Goal: Task Accomplishment & Management: Complete application form

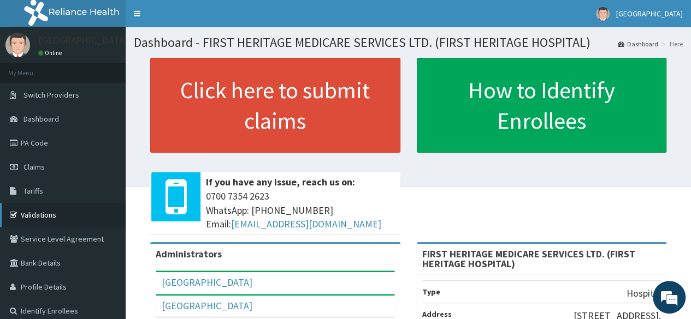
click at [45, 215] on link "Validations" at bounding box center [63, 215] width 126 height 24
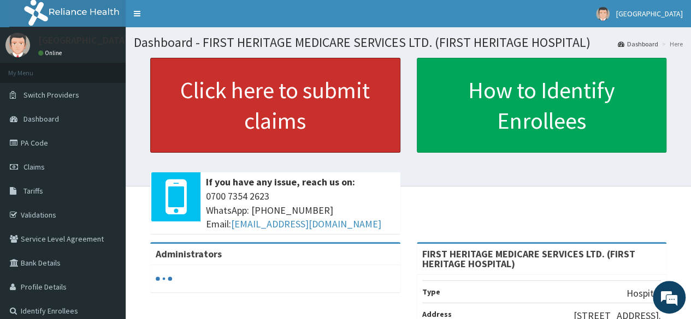
click at [277, 114] on link "Click here to submit claims" at bounding box center [275, 105] width 250 height 95
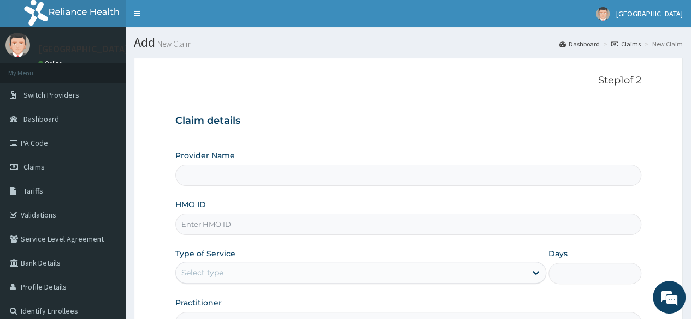
type input "FIRST HERITAGE MEDICARE SERVICES LTD. (FIRST HERITAGE HOSPITAL)"
click at [218, 221] on input "HMO ID" at bounding box center [408, 224] width 466 height 21
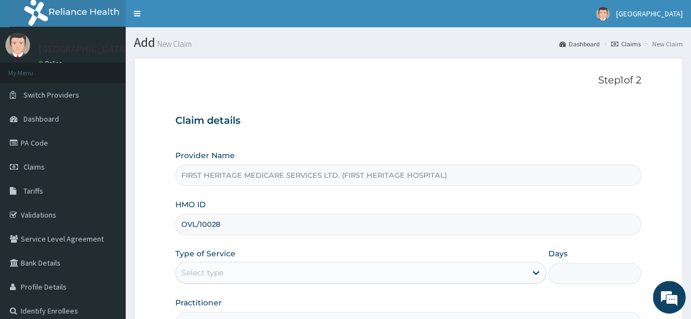
type input "OVL/10028/B"
click at [232, 275] on div "Select type" at bounding box center [351, 272] width 350 height 17
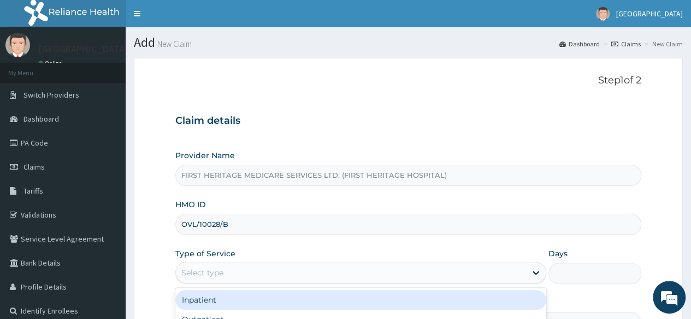
scroll to position [109, 0]
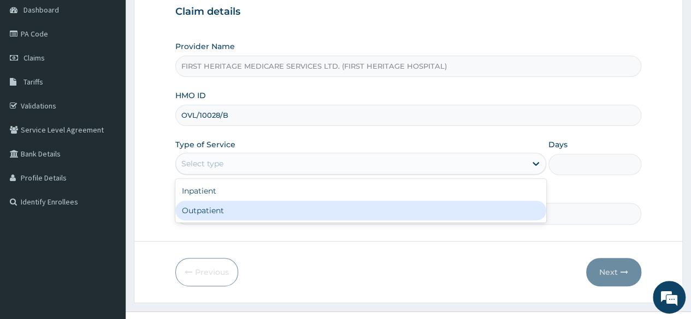
click at [282, 217] on div "Outpatient" at bounding box center [360, 211] width 371 height 20
type input "1"
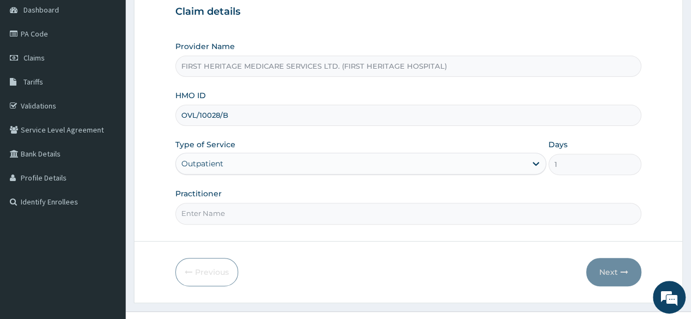
click at [282, 217] on input "Practitioner" at bounding box center [408, 213] width 466 height 21
type input "DR KEKU"
click at [608, 269] on button "Next" at bounding box center [613, 272] width 55 height 28
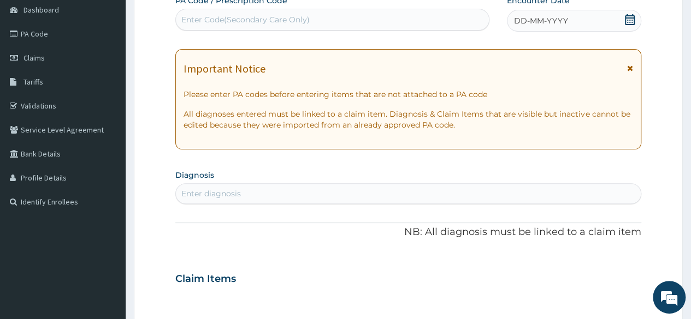
click at [220, 20] on div "Enter Code(Secondary Care Only)" at bounding box center [245, 19] width 128 height 11
paste input "PA/33DD2B"
type input "PA/33DD2B"
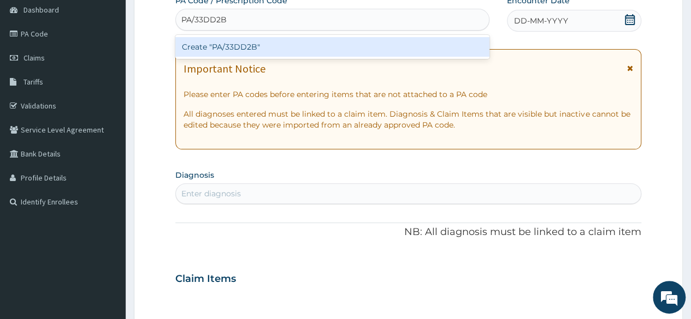
click at [224, 46] on div "Create "PA/33DD2B"" at bounding box center [331, 47] width 313 height 20
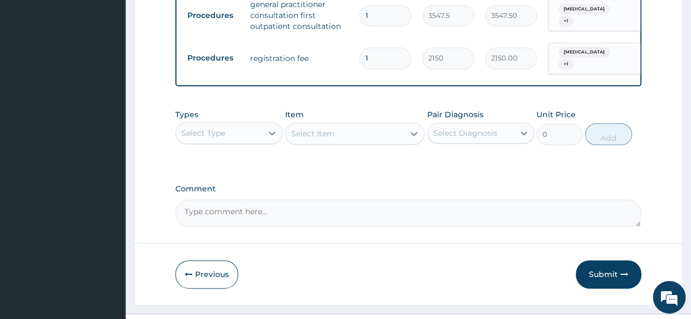
scroll to position [585, 0]
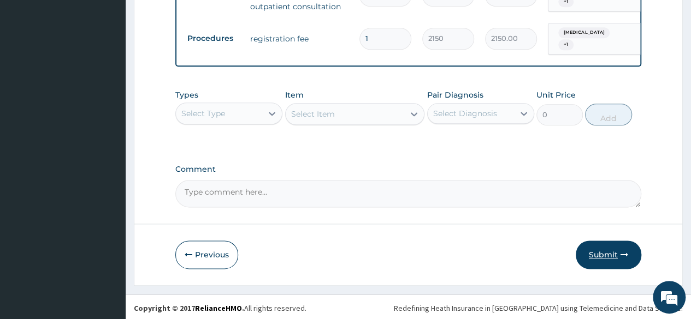
click at [606, 252] on button "Submit" at bounding box center [609, 255] width 66 height 28
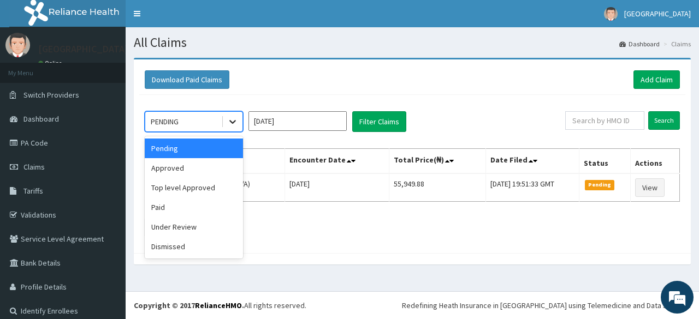
click at [231, 120] on icon at bounding box center [232, 121] width 11 height 11
click at [210, 165] on div "Approved" at bounding box center [194, 168] width 98 height 20
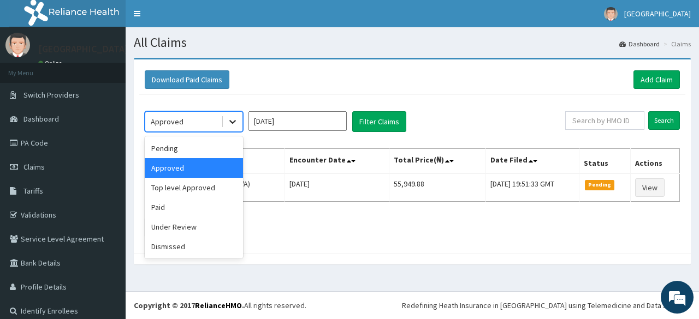
click at [234, 122] on icon at bounding box center [232, 123] width 7 height 4
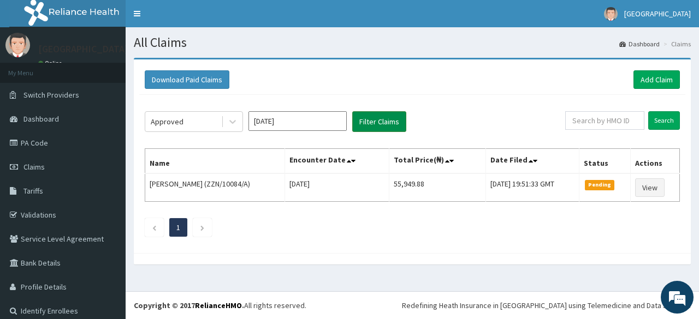
click at [380, 120] on button "Filter Claims" at bounding box center [379, 121] width 54 height 21
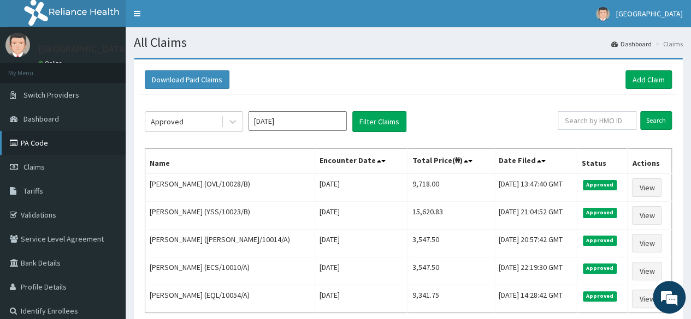
click at [38, 143] on link "PA Code" at bounding box center [63, 143] width 126 height 24
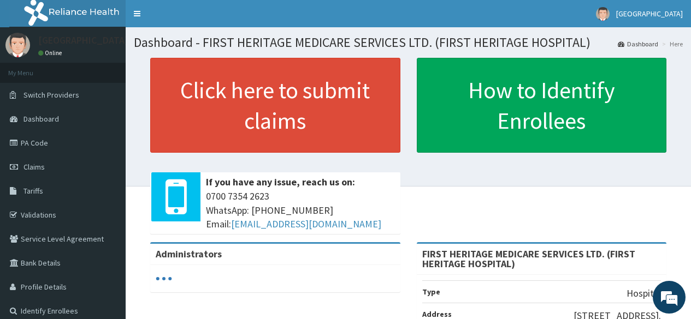
click at [250, 99] on link "Click here to submit claims" at bounding box center [275, 105] width 250 height 95
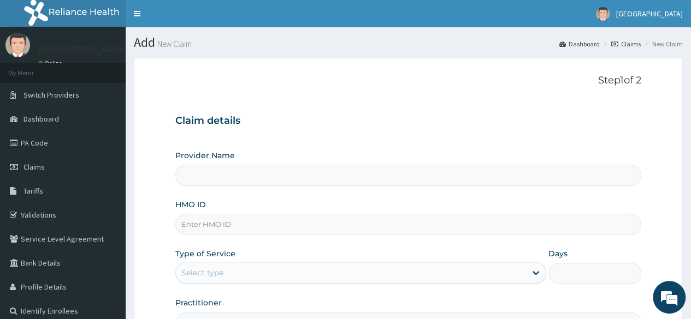
type input "FIRST HERITAGE MEDICARE SERVICES LTD. (FIRST HERITAGE HOSPITAL)"
click at [211, 224] on input "HMO ID" at bounding box center [408, 224] width 466 height 21
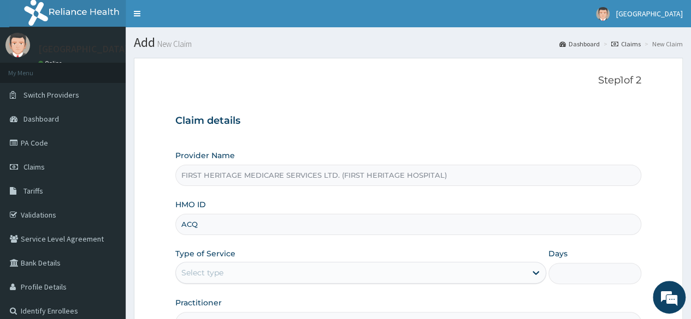
type input "ACQ/10182/B"
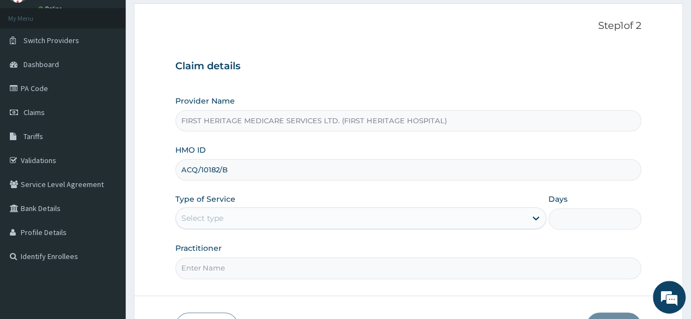
scroll to position [109, 0]
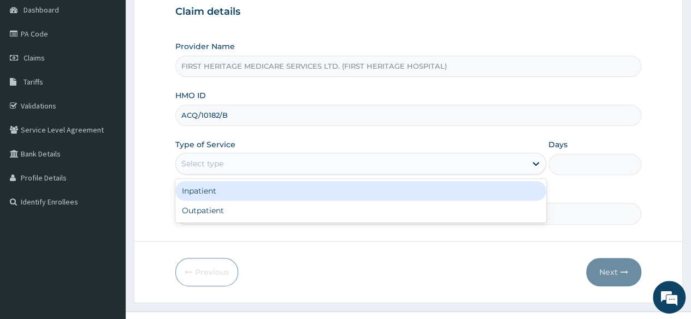
click at [224, 164] on div "Select type" at bounding box center [351, 163] width 350 height 17
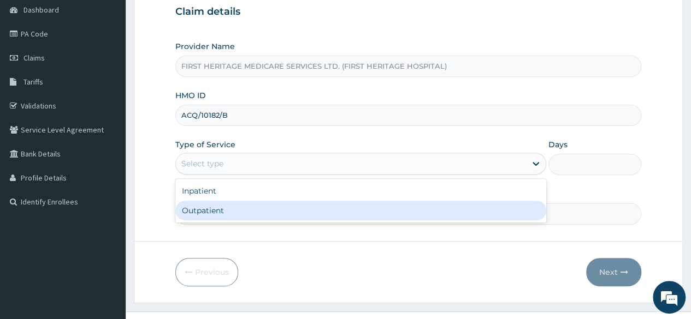
click at [215, 209] on div "Outpatient" at bounding box center [360, 211] width 371 height 20
type input "1"
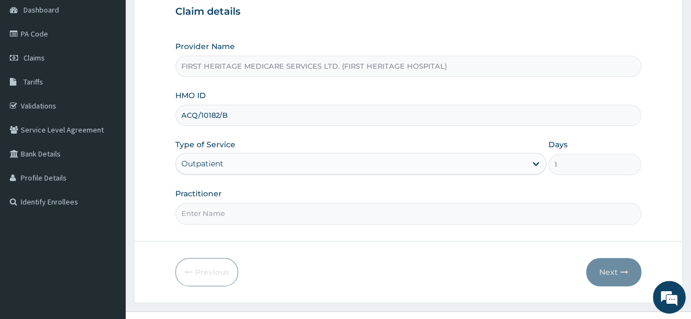
click at [223, 217] on input "Practitioner" at bounding box center [408, 213] width 466 height 21
type input "[PERSON_NAME]"
click at [606, 270] on button "Next" at bounding box center [613, 272] width 55 height 28
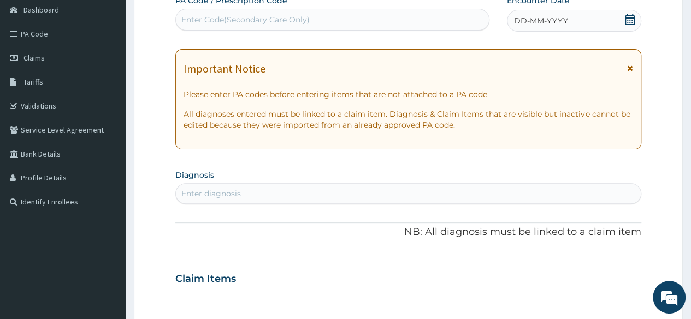
click at [224, 22] on div "Enter Code(Secondary Care Only)" at bounding box center [245, 19] width 128 height 11
paste input "PA/CB62EA"
type input "PA/CB62EA"
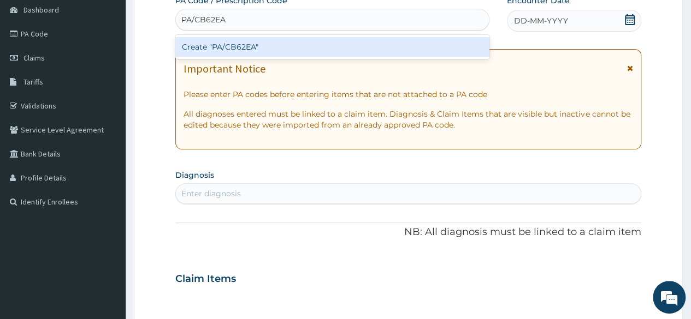
click at [225, 46] on div "Create "PA/CB62EA"" at bounding box center [331, 47] width 313 height 20
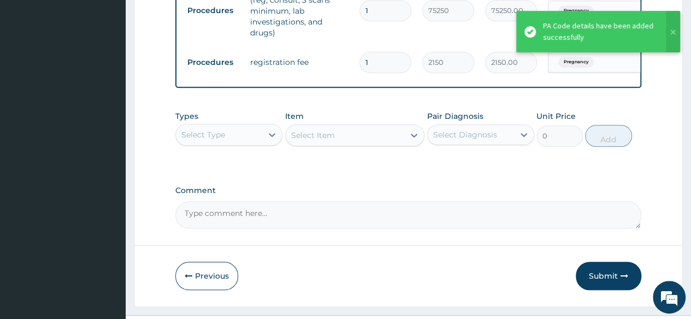
scroll to position [477, 0]
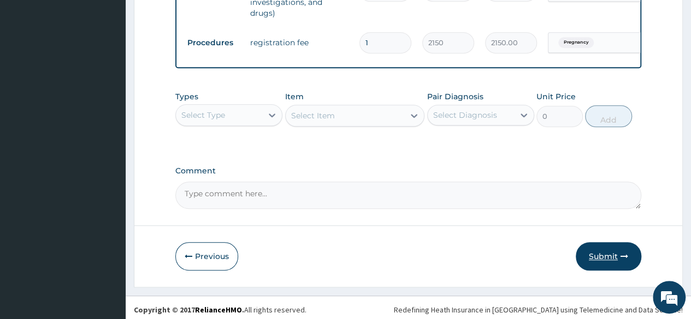
click at [600, 254] on button "Submit" at bounding box center [609, 256] width 66 height 28
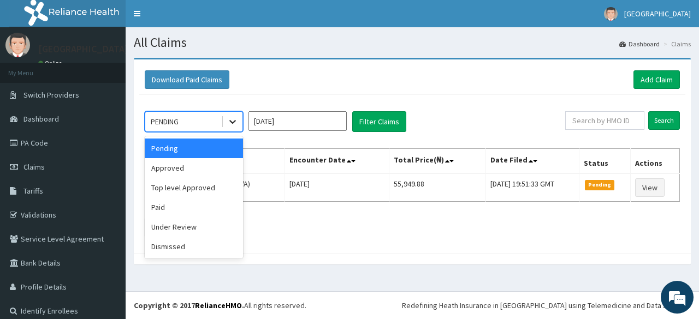
click at [232, 122] on icon at bounding box center [232, 123] width 7 height 4
click at [195, 230] on div "Under Review" at bounding box center [194, 227] width 98 height 20
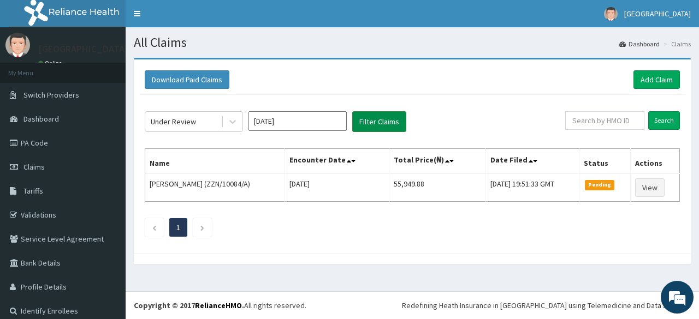
click at [373, 122] on button "Filter Claims" at bounding box center [379, 121] width 54 height 21
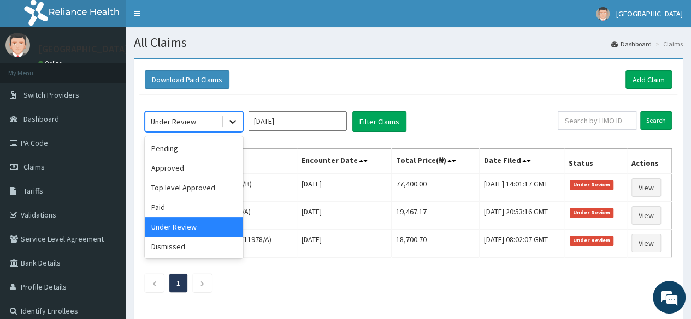
click at [230, 121] on icon at bounding box center [232, 123] width 7 height 4
click at [197, 185] on div "Top level Approved" at bounding box center [194, 188] width 98 height 20
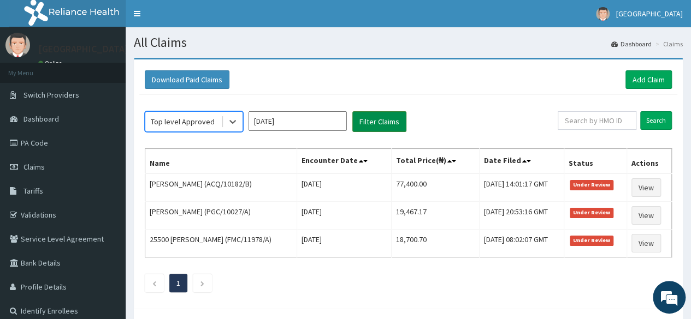
click at [382, 120] on button "Filter Claims" at bounding box center [379, 121] width 54 height 21
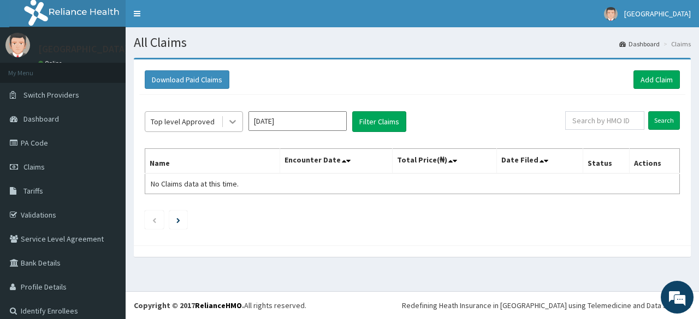
click at [226, 120] on div at bounding box center [233, 122] width 20 height 20
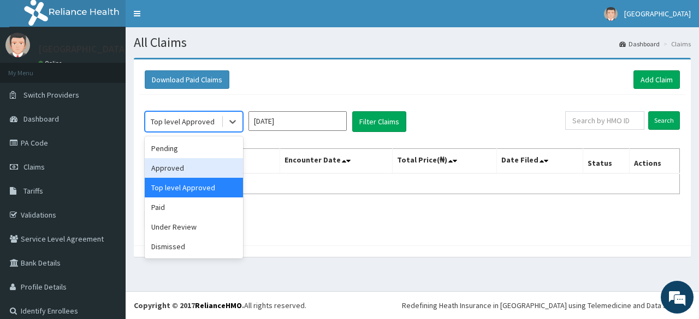
click at [194, 165] on div "Approved" at bounding box center [194, 168] width 98 height 20
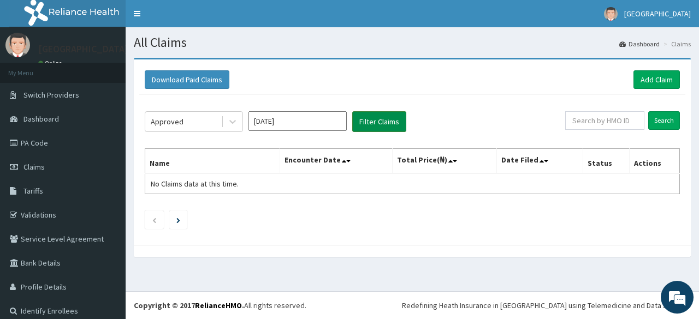
click at [373, 117] on button "Filter Claims" at bounding box center [379, 121] width 54 height 21
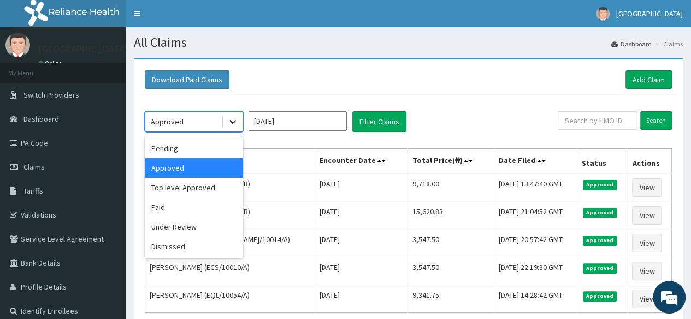
click at [233, 122] on icon at bounding box center [232, 121] width 11 height 11
click at [210, 152] on div "Pending" at bounding box center [194, 149] width 98 height 20
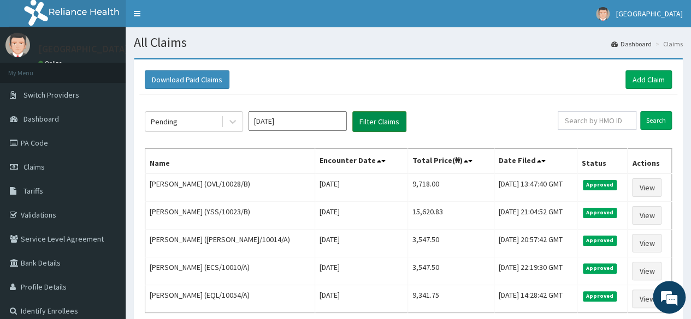
click at [398, 121] on button "Filter Claims" at bounding box center [379, 121] width 54 height 21
